Goal: Task Accomplishment & Management: Use online tool/utility

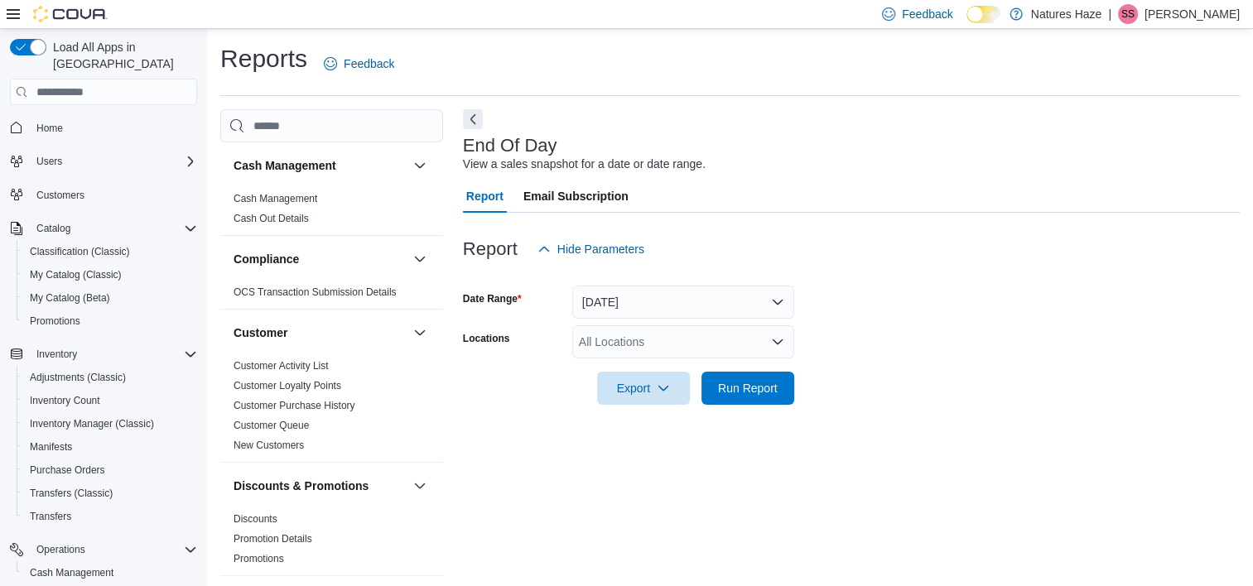
scroll to position [9, 0]
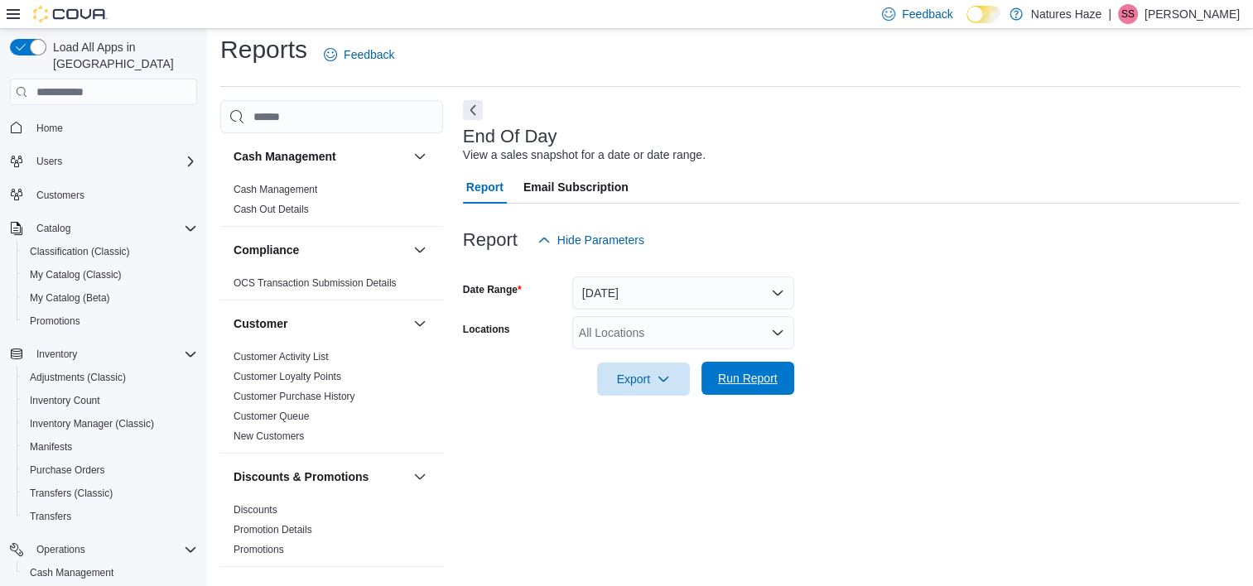
click at [735, 373] on span "Run Report" at bounding box center [748, 378] width 60 height 17
